Goal: Find specific page/section: Find specific page/section

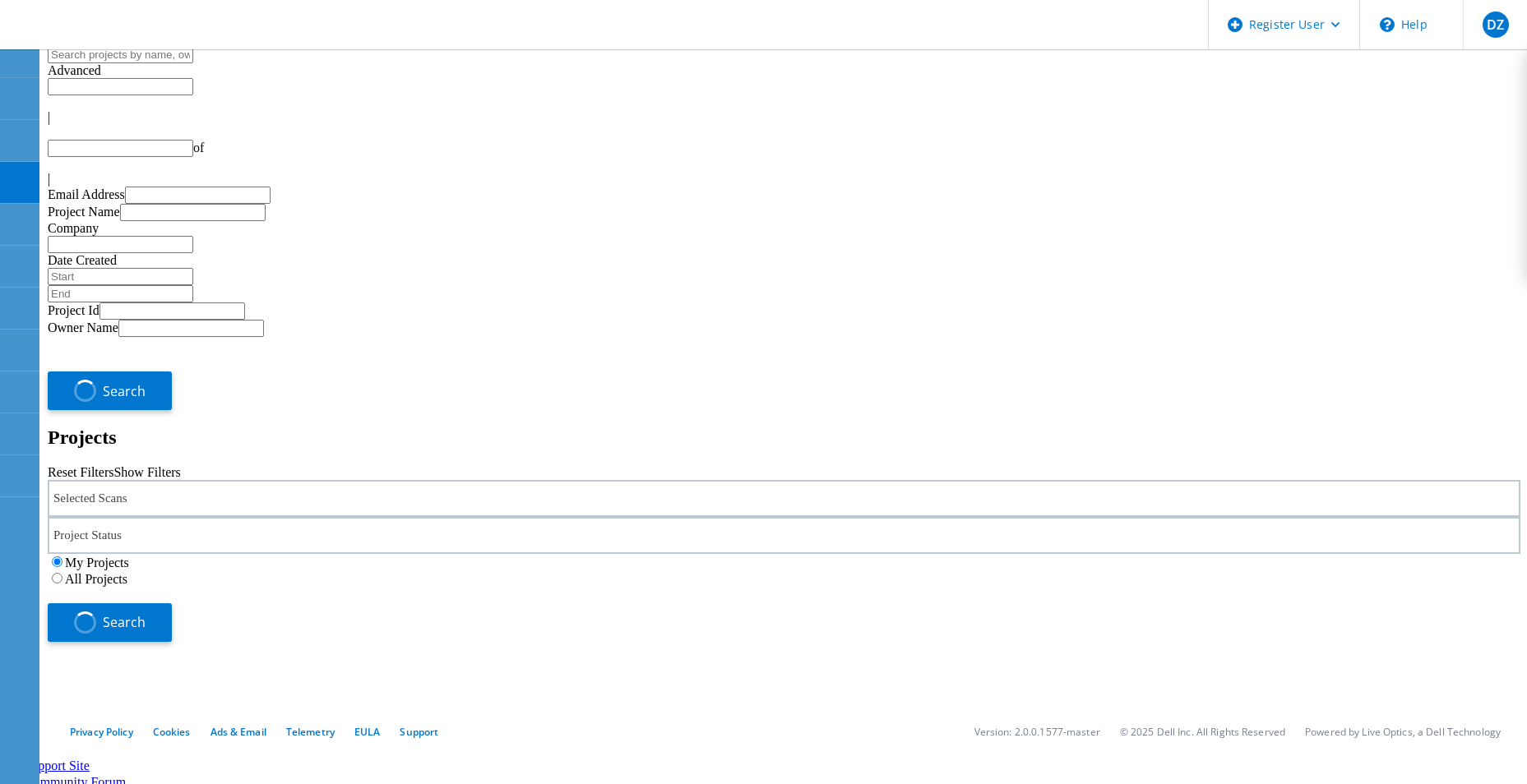
type input "1"
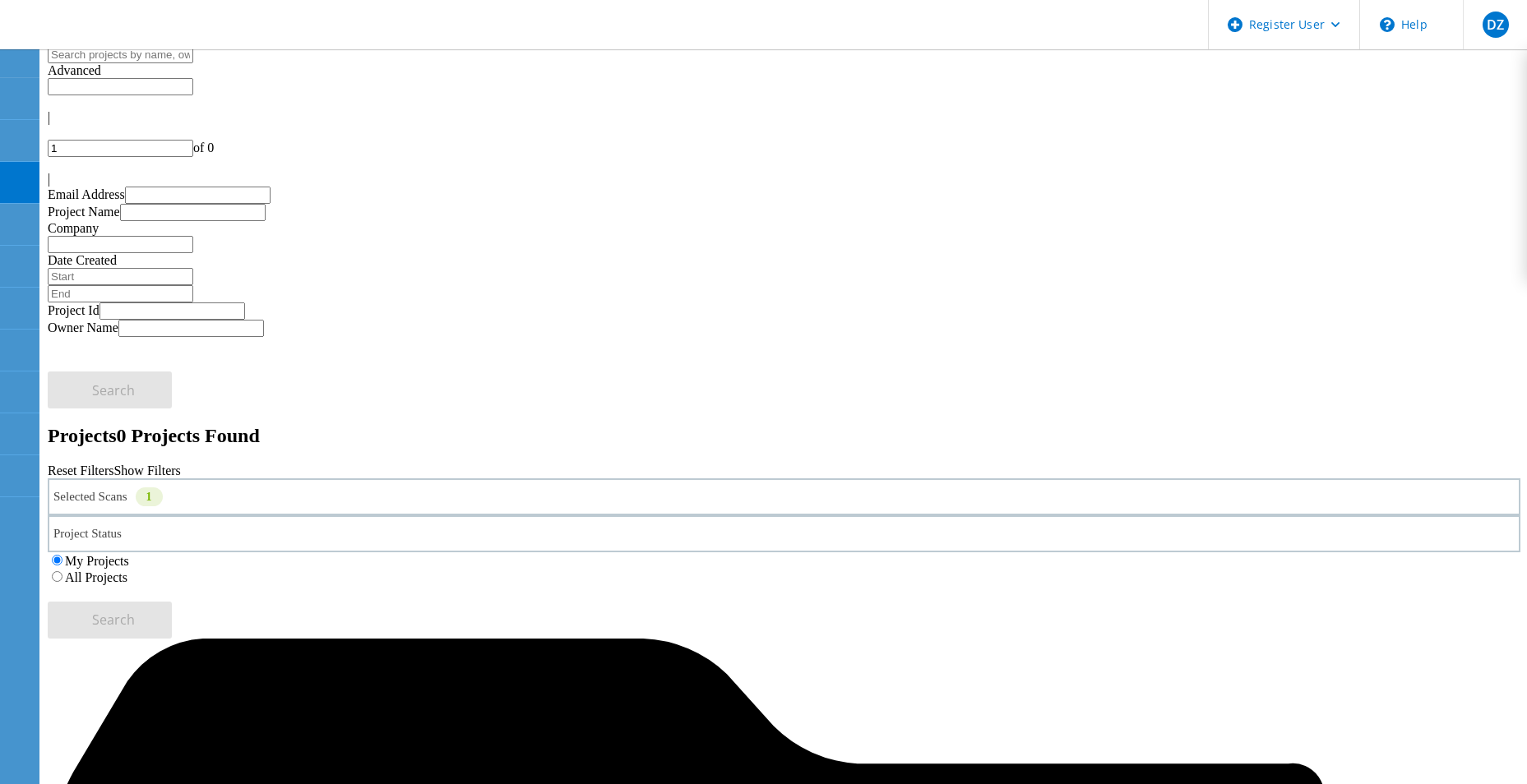
click at [193, 64] on input "text" at bounding box center [120, 55] width 146 height 17
paste input "62418"
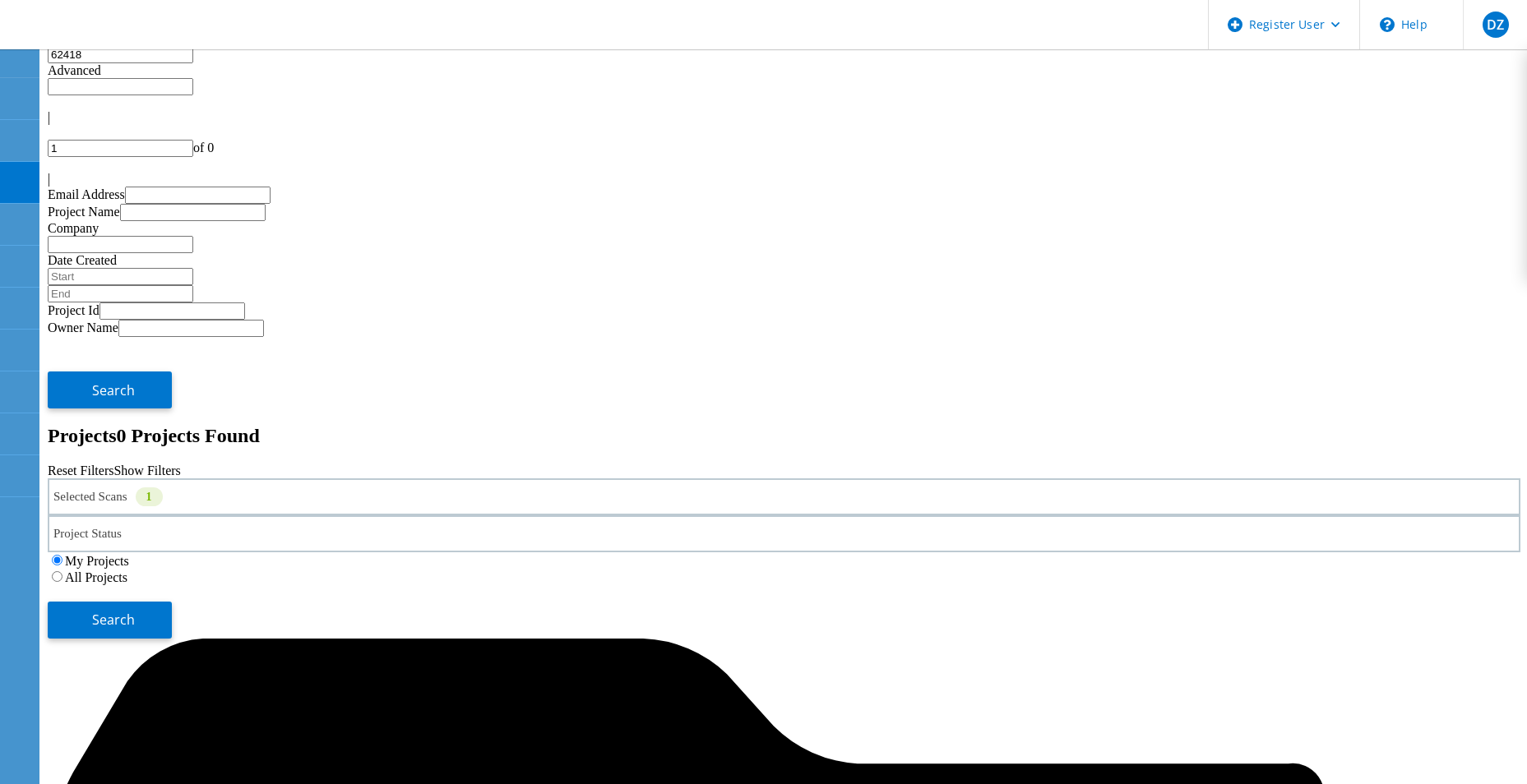
type input "62418"
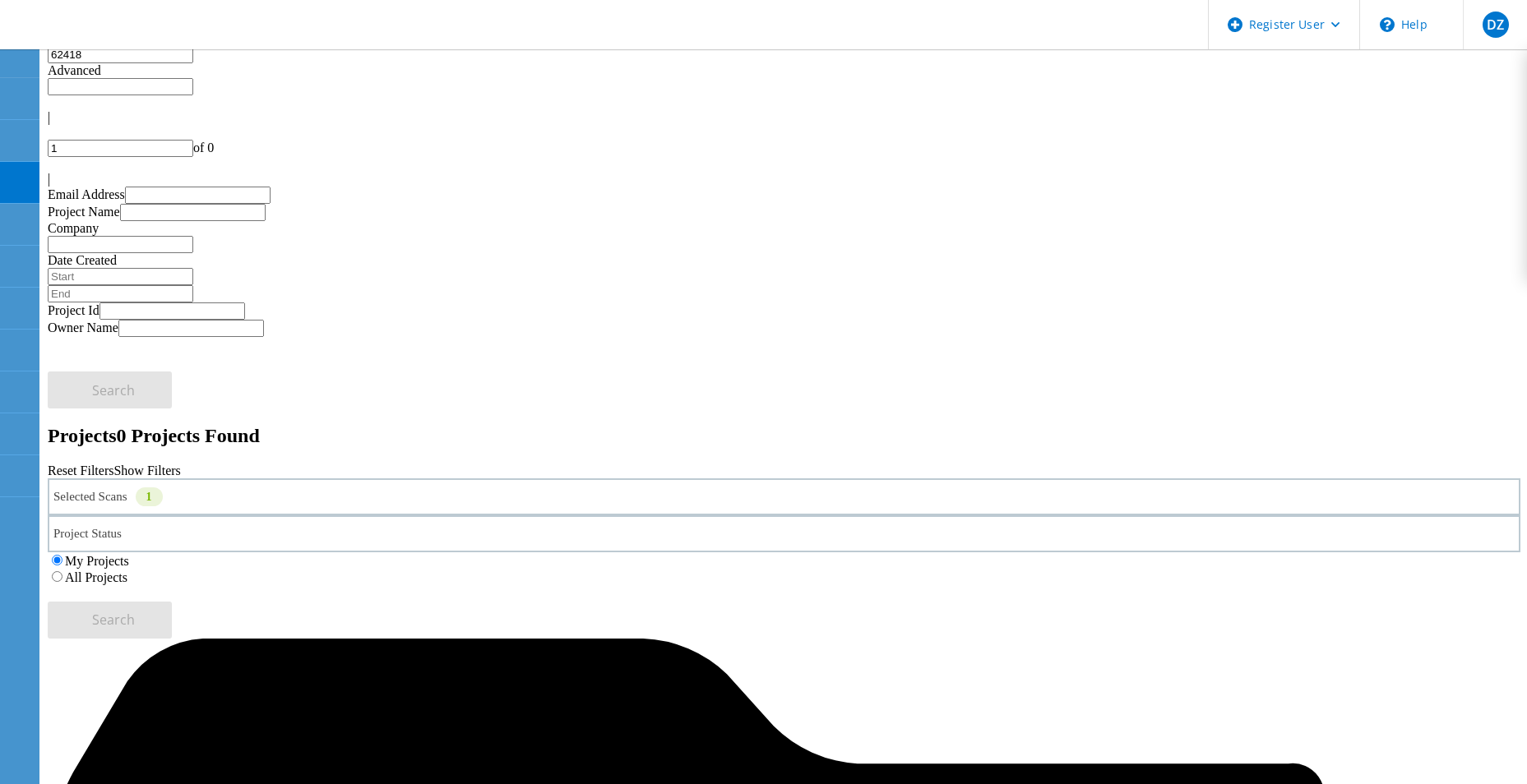
click at [127, 571] on label "All Projects" at bounding box center [97, 578] width 63 height 14
click at [63, 571] on input "All Projects" at bounding box center [57, 577] width 10 height 10
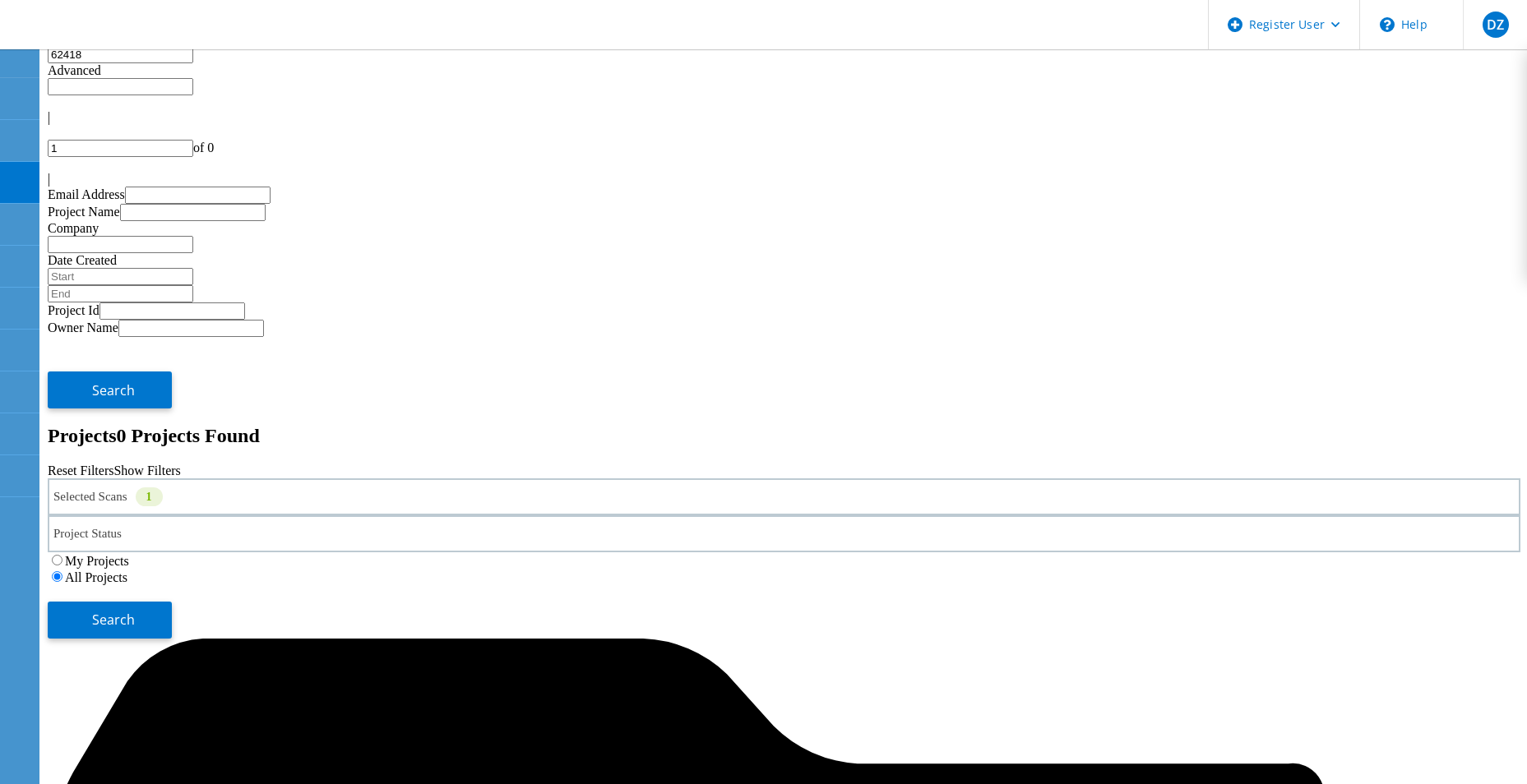
click at [1310, 478] on div "Selected Scans 1 Project Status In Progress Complete Published Anonymous Archiv…" at bounding box center [784, 558] width 1473 height 160
click at [135, 611] on span "Search" at bounding box center [113, 619] width 43 height 18
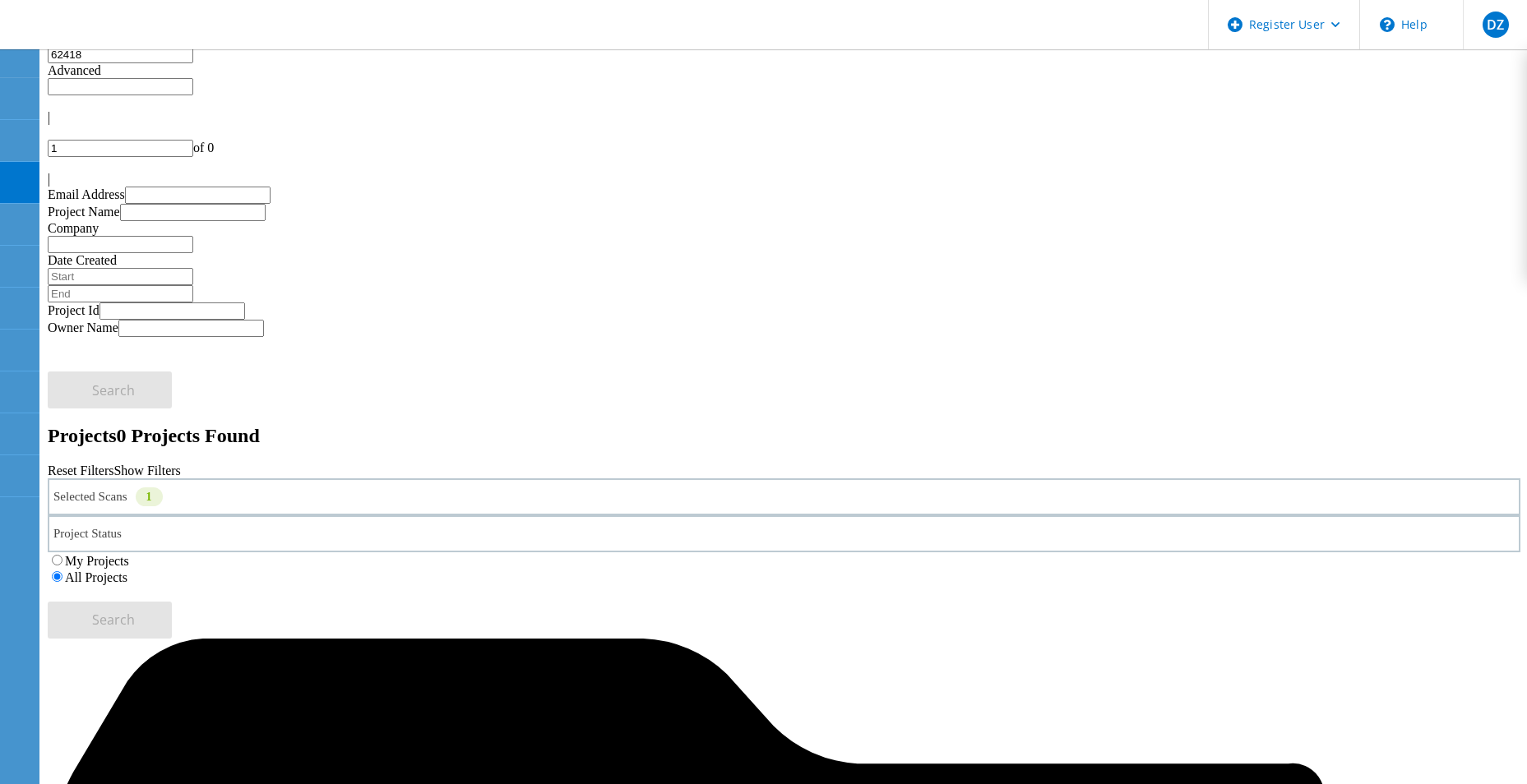
click at [438, 478] on div "Selected Scans 1" at bounding box center [784, 497] width 1473 height 37
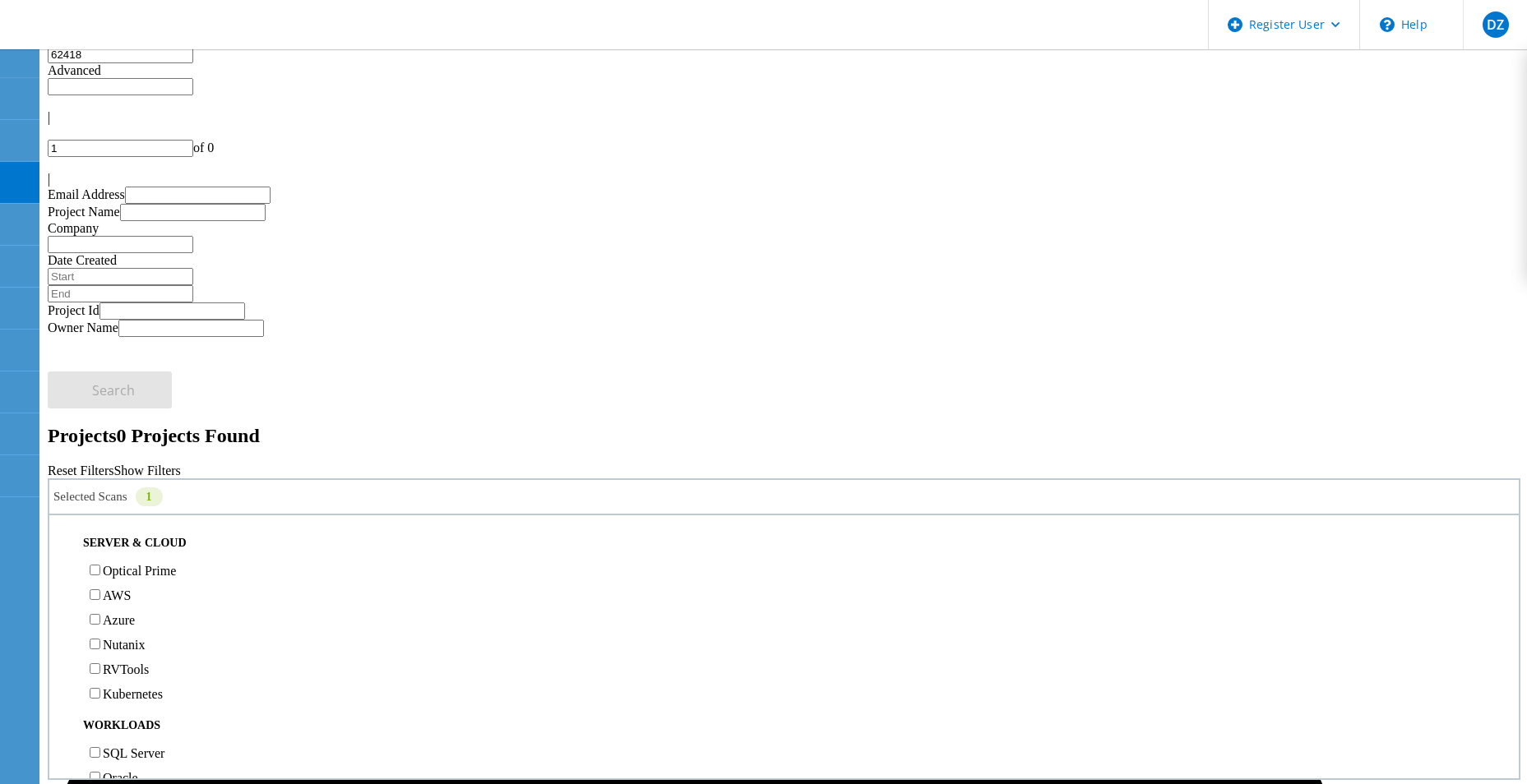
click at [438, 478] on div "Selected Scans 1" at bounding box center [784, 497] width 1473 height 37
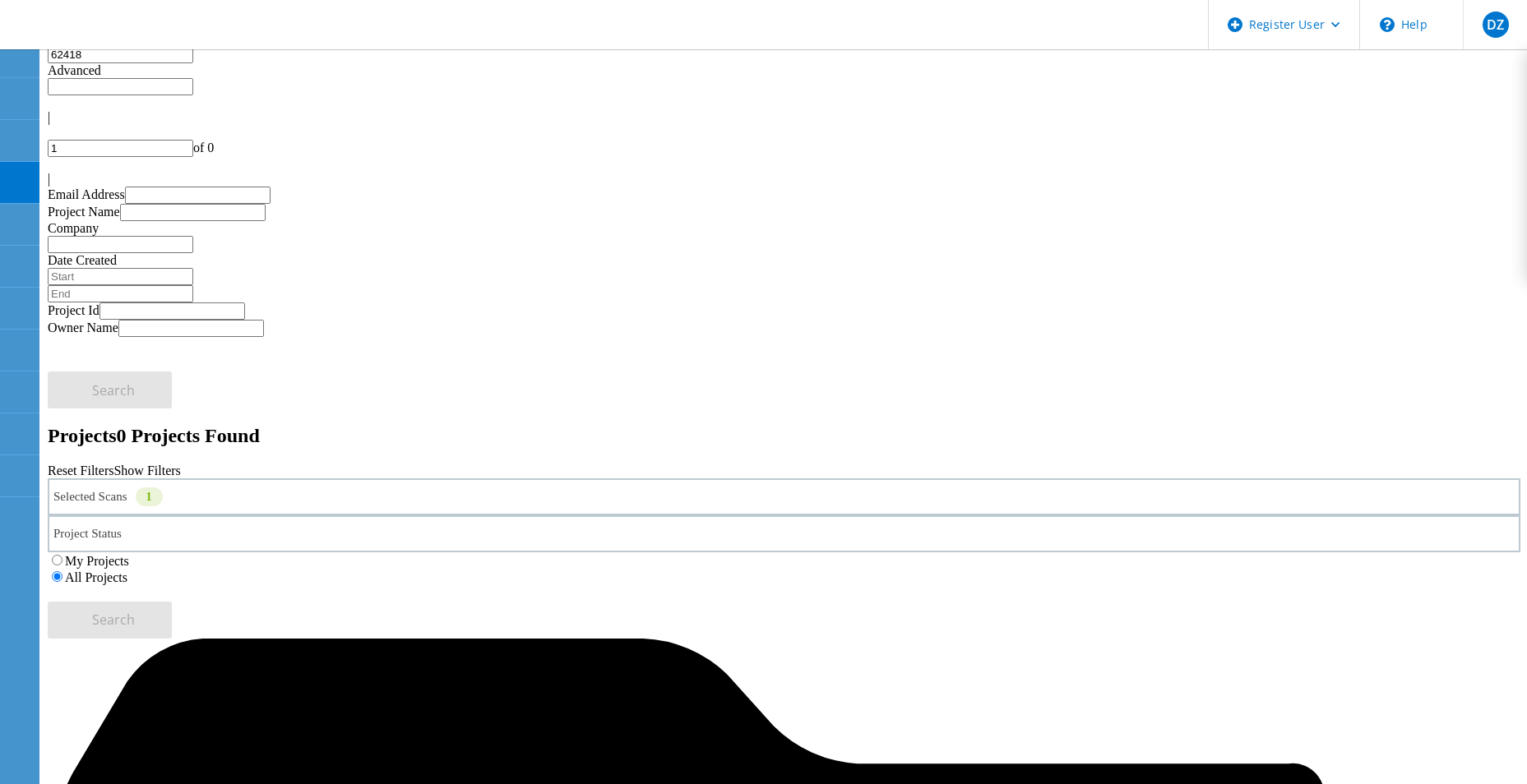
click at [441, 478] on div "Selected Scans 1" at bounding box center [784, 497] width 1473 height 37
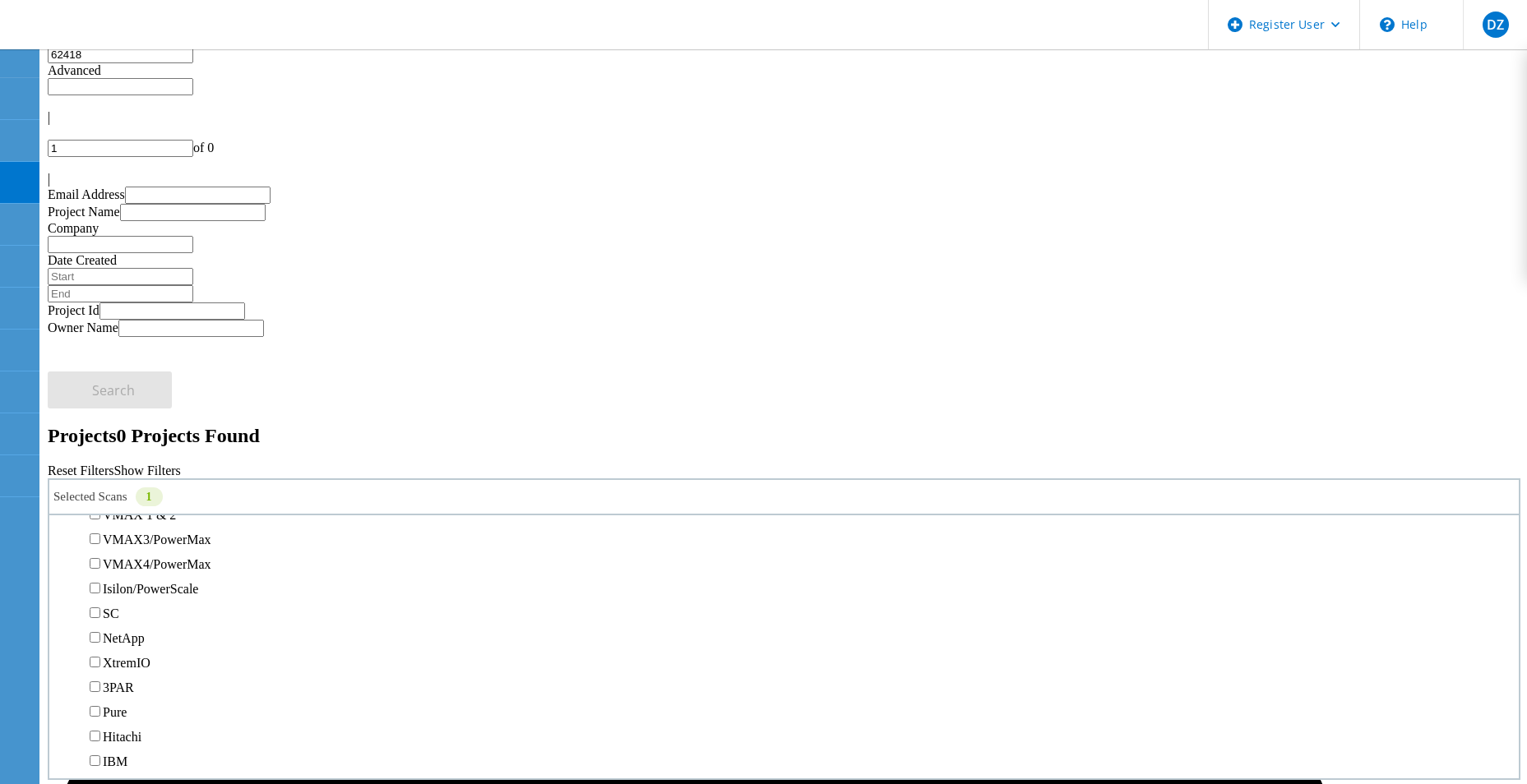
scroll to position [397, 0]
click at [129, 458] on label "Unity" at bounding box center [118, 465] width 30 height 14
click at [100, 458] on input "Unity" at bounding box center [95, 463] width 10 height 10
click at [172, 602] on button "Search" at bounding box center [110, 620] width 124 height 37
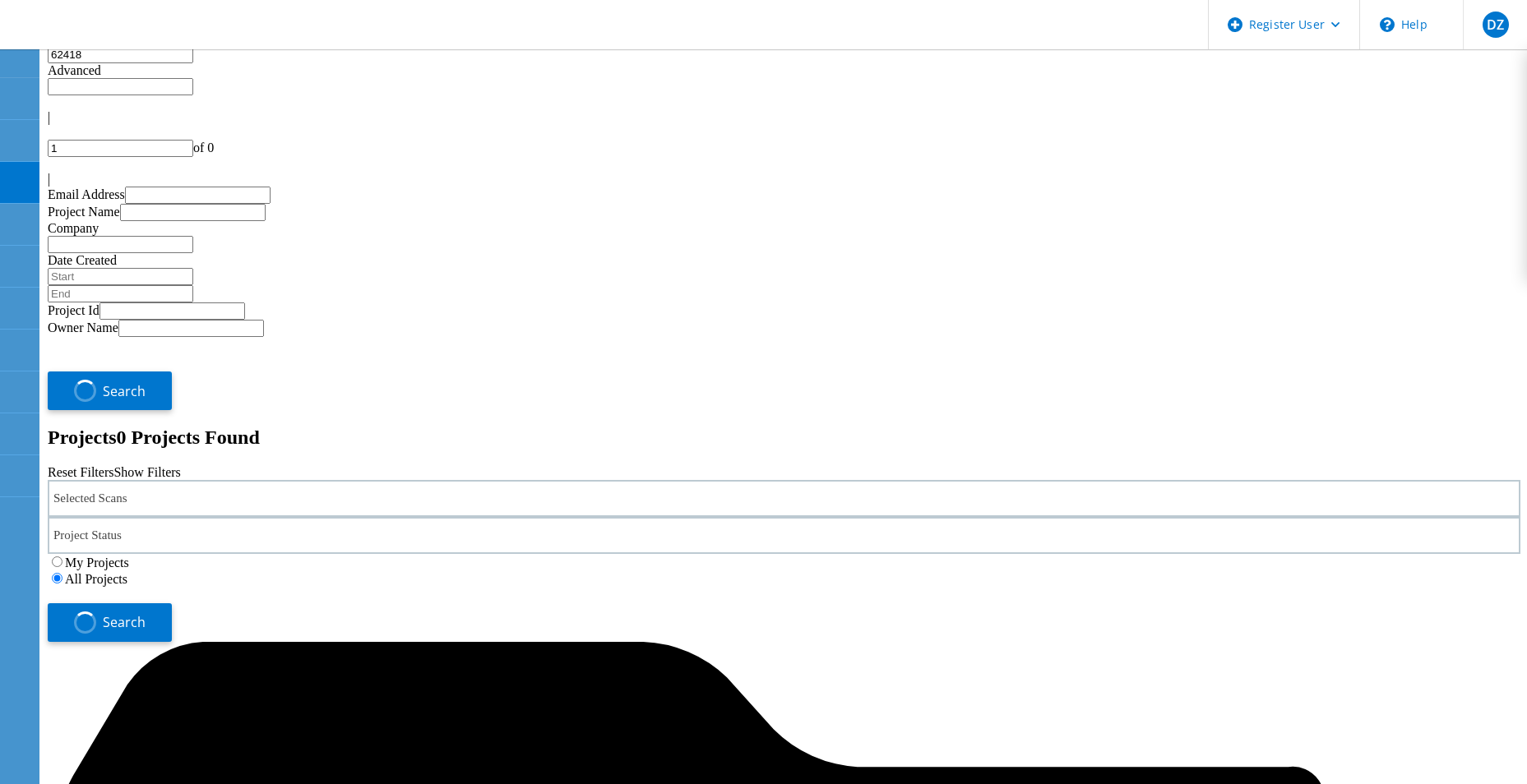
click at [193, 80] on input "text" at bounding box center [120, 87] width 146 height 17
type input "Show 10 Projects"
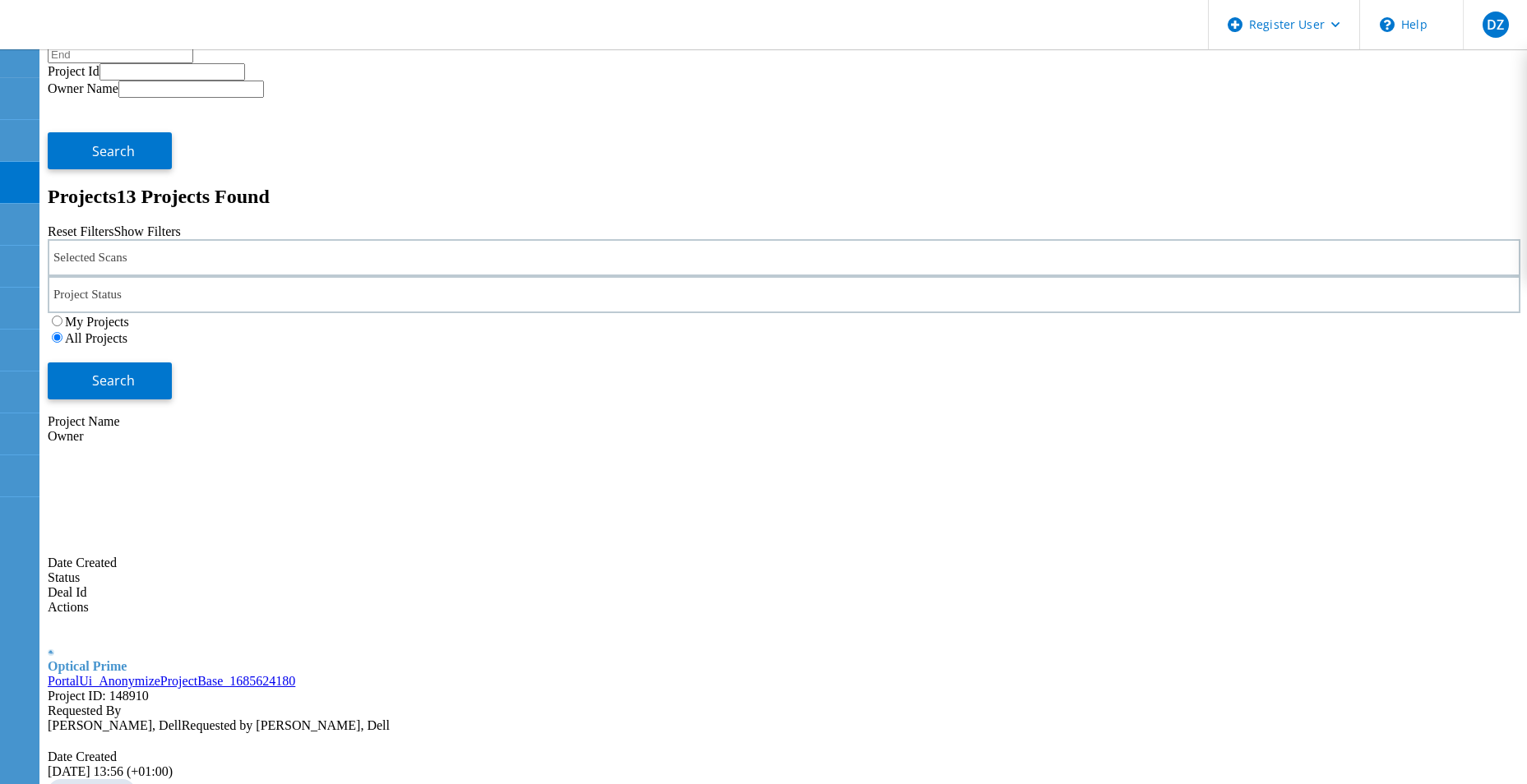
scroll to position [424, 0]
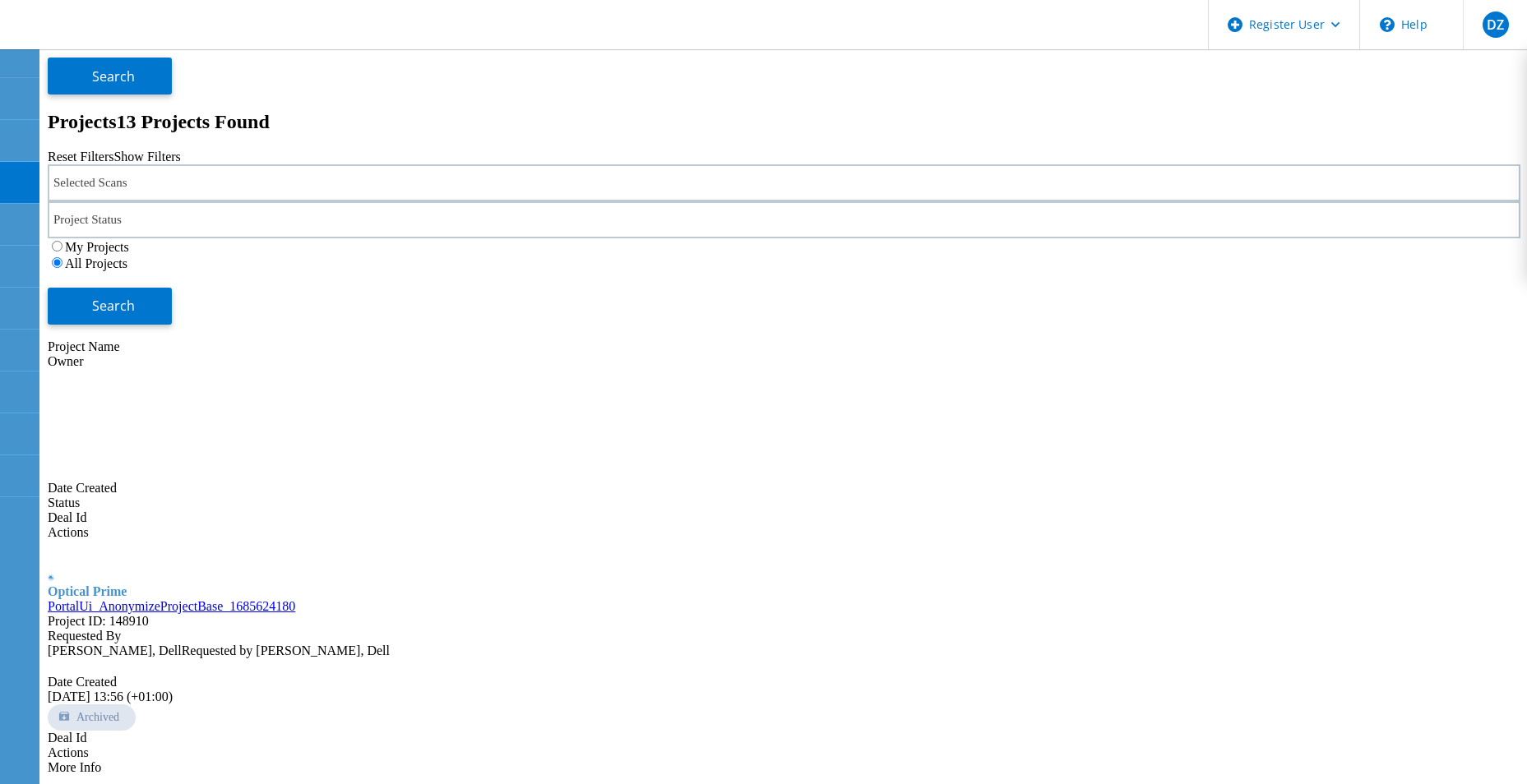
click at [28, 61] on div at bounding box center [18, 63] width 28 height 15
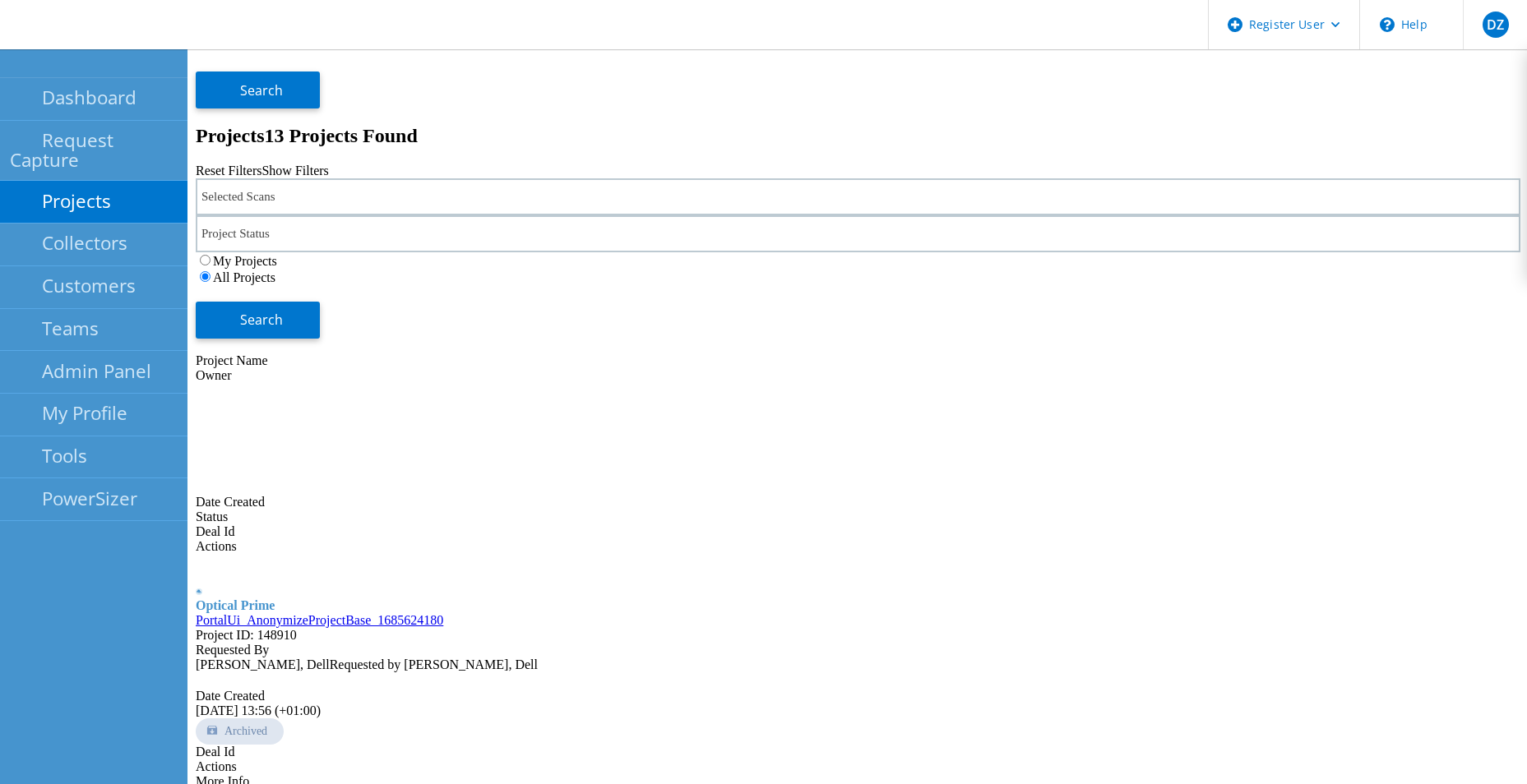
click at [77, 183] on link "Projects" at bounding box center [93, 202] width 187 height 43
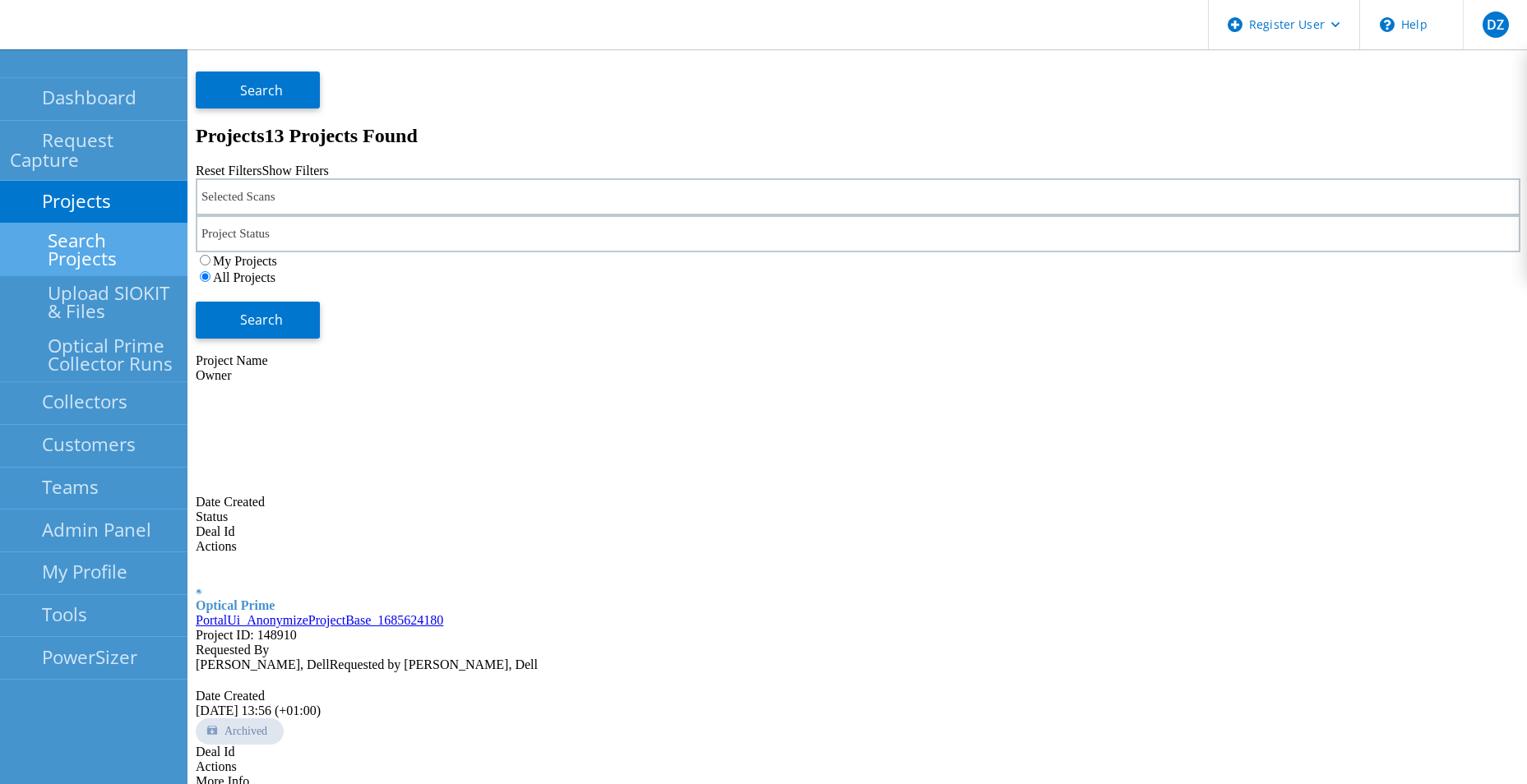
click at [88, 226] on link "Search Projects" at bounding box center [93, 250] width 187 height 52
click at [88, 226] on link "Search Projects" at bounding box center [93, 250] width 187 height 52
click at [105, 225] on link "Search Projects" at bounding box center [93, 250] width 187 height 52
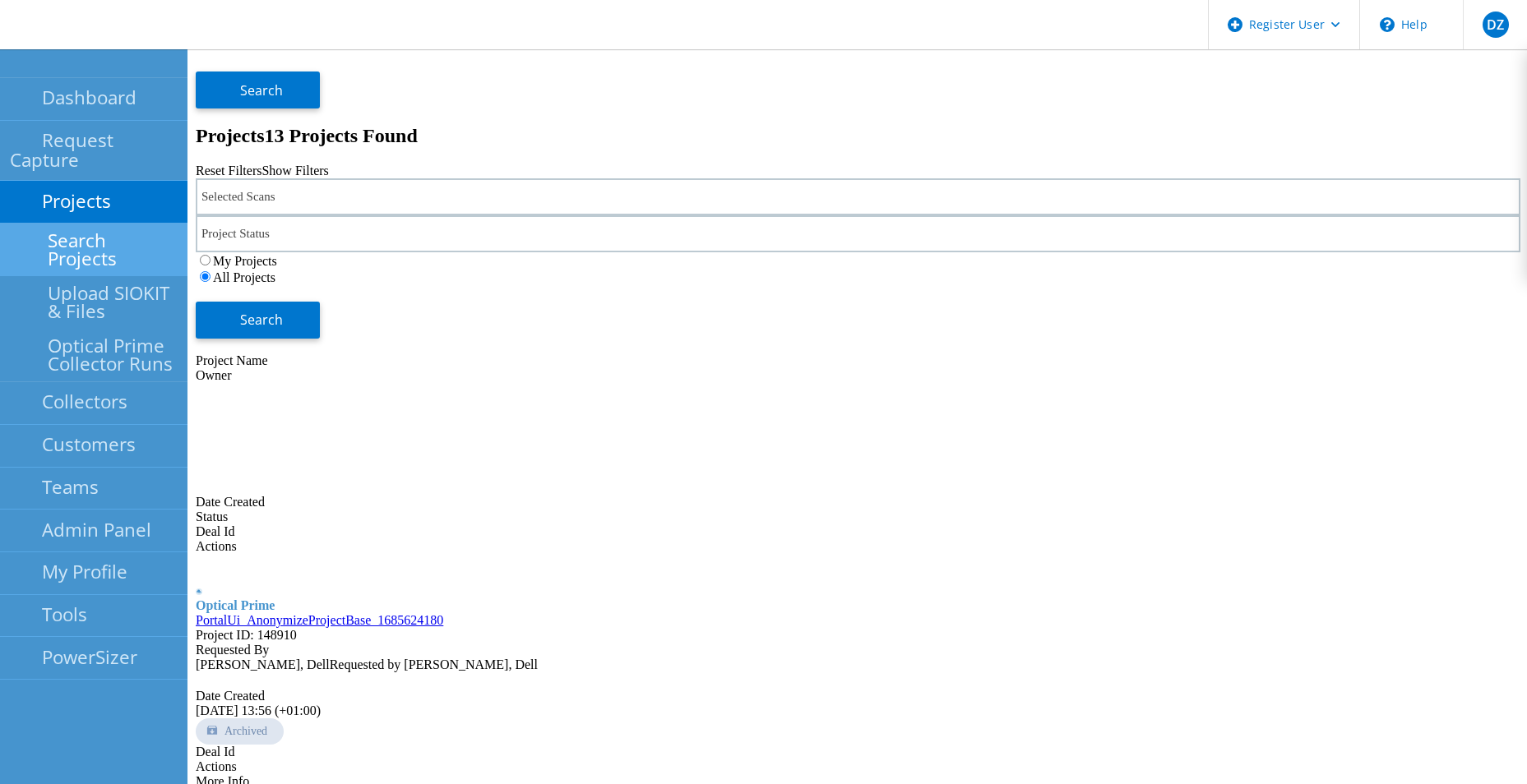
click at [105, 225] on link "Search Projects" at bounding box center [93, 250] width 187 height 52
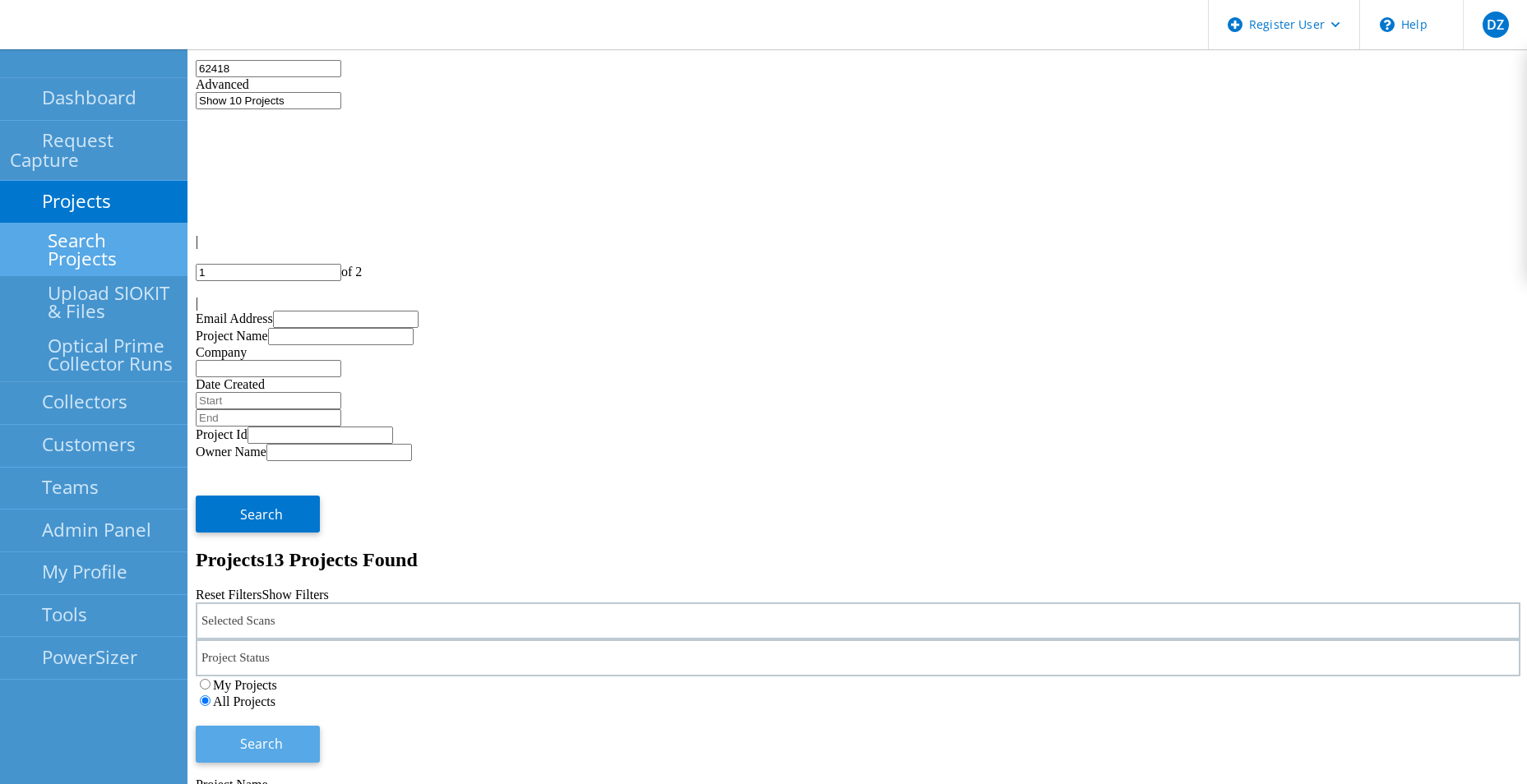
click at [320, 726] on button "Search" at bounding box center [258, 744] width 124 height 37
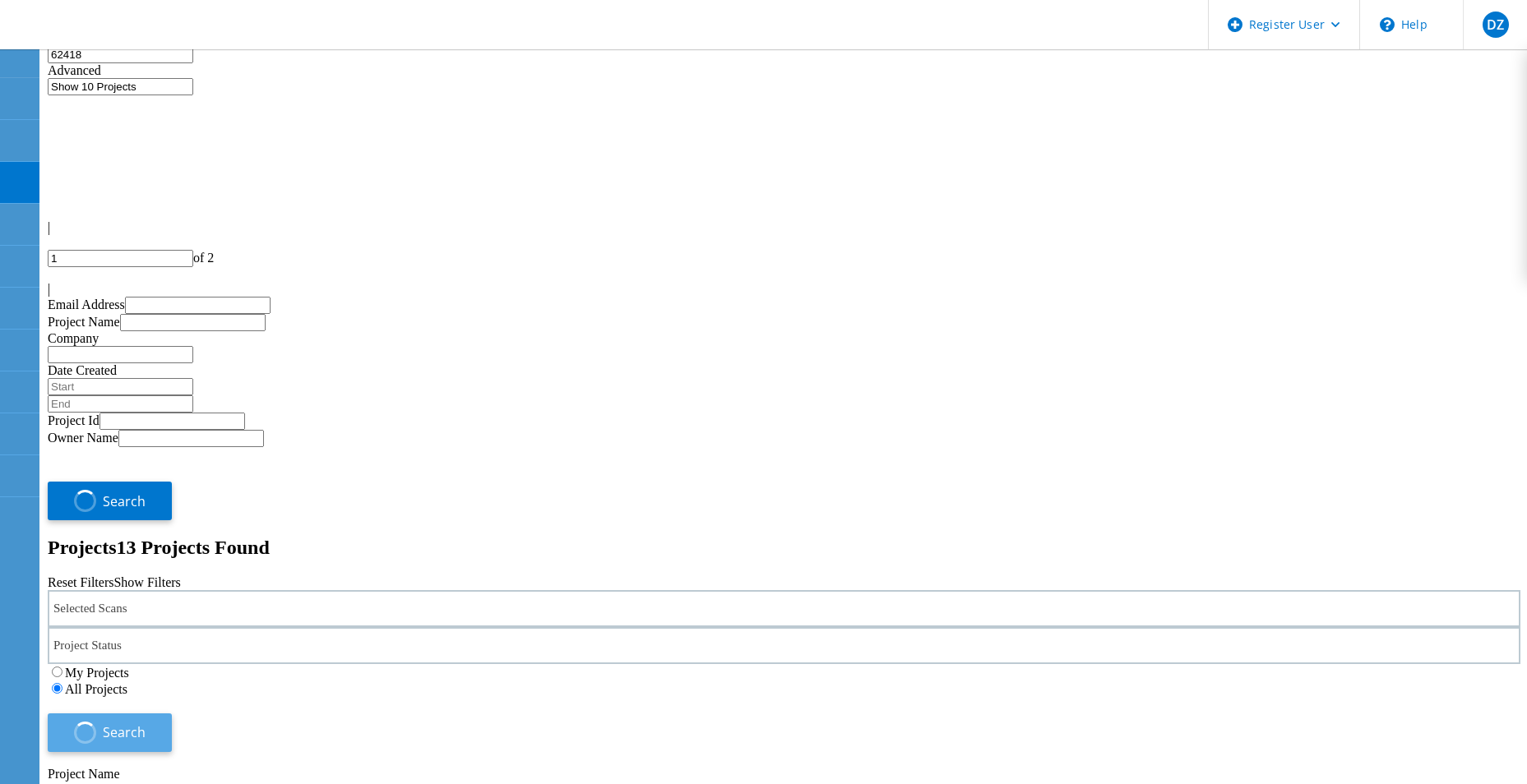
click at [146, 723] on span "Search" at bounding box center [124, 732] width 43 height 18
click at [27, 59] on div at bounding box center [18, 63] width 28 height 15
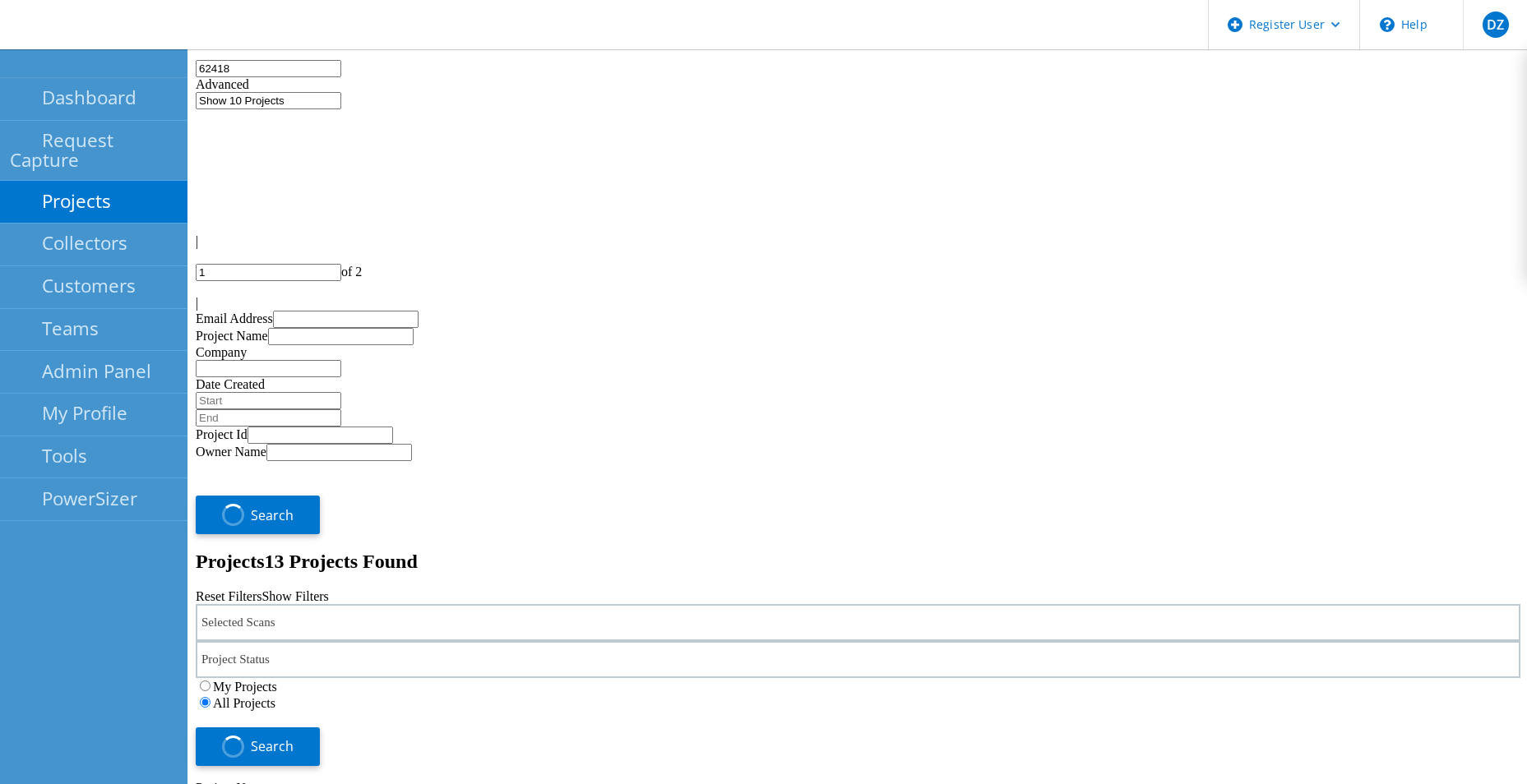
click at [88, 181] on link "Projects" at bounding box center [93, 202] width 187 height 43
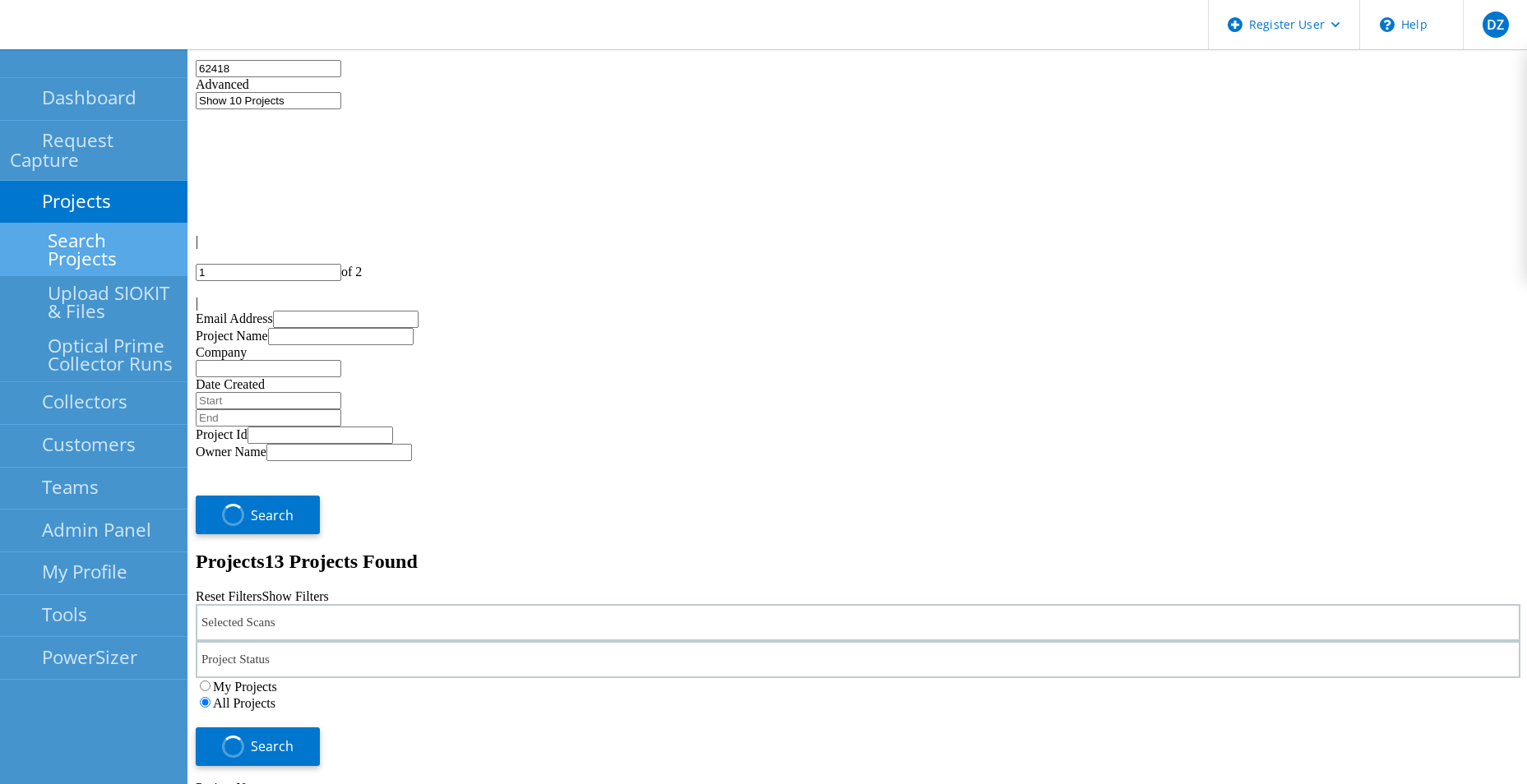
click at [122, 224] on link "Search Projects" at bounding box center [93, 250] width 187 height 52
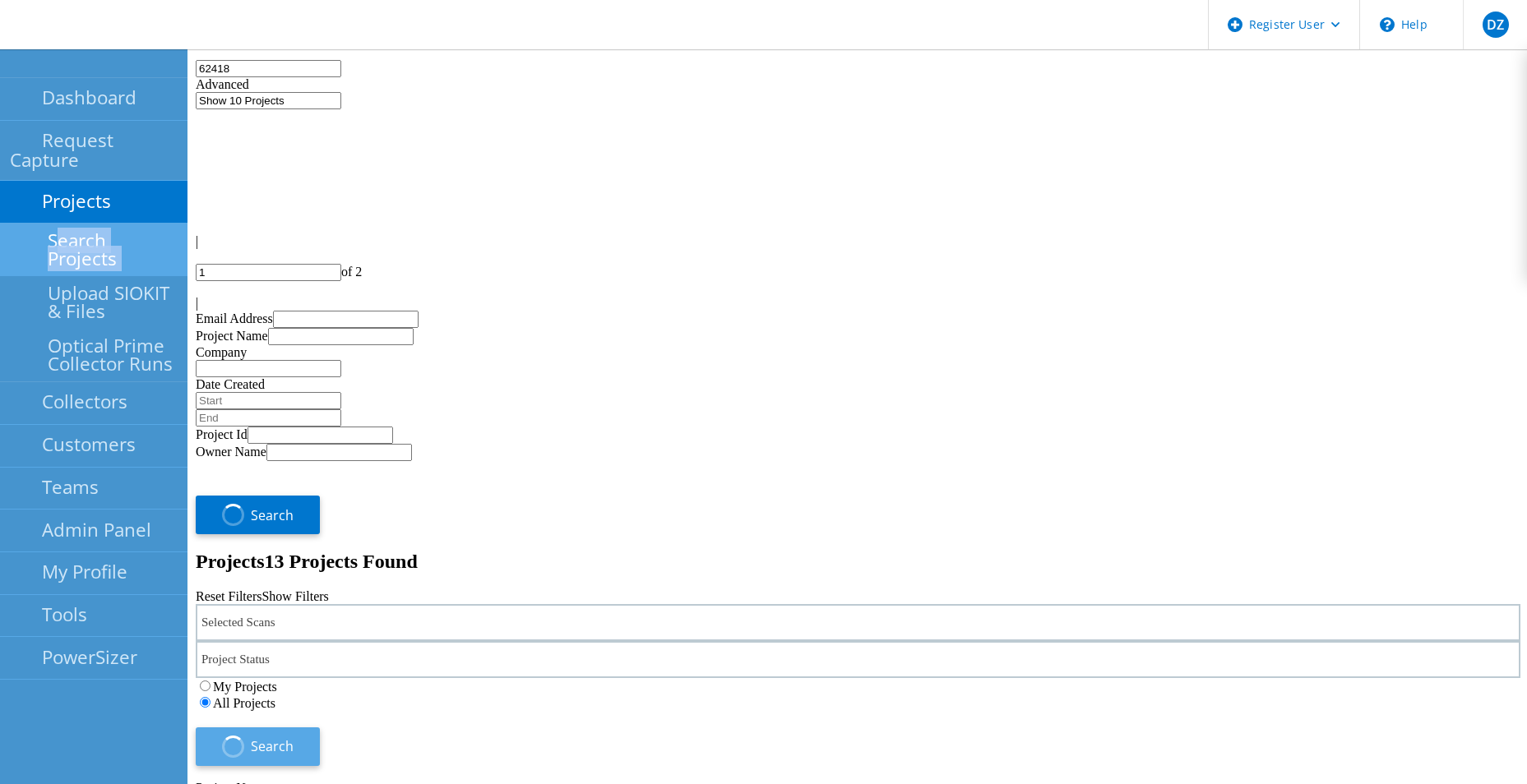
click at [246, 734] on span "button" at bounding box center [234, 747] width 24 height 24
